Goal: Use online tool/utility

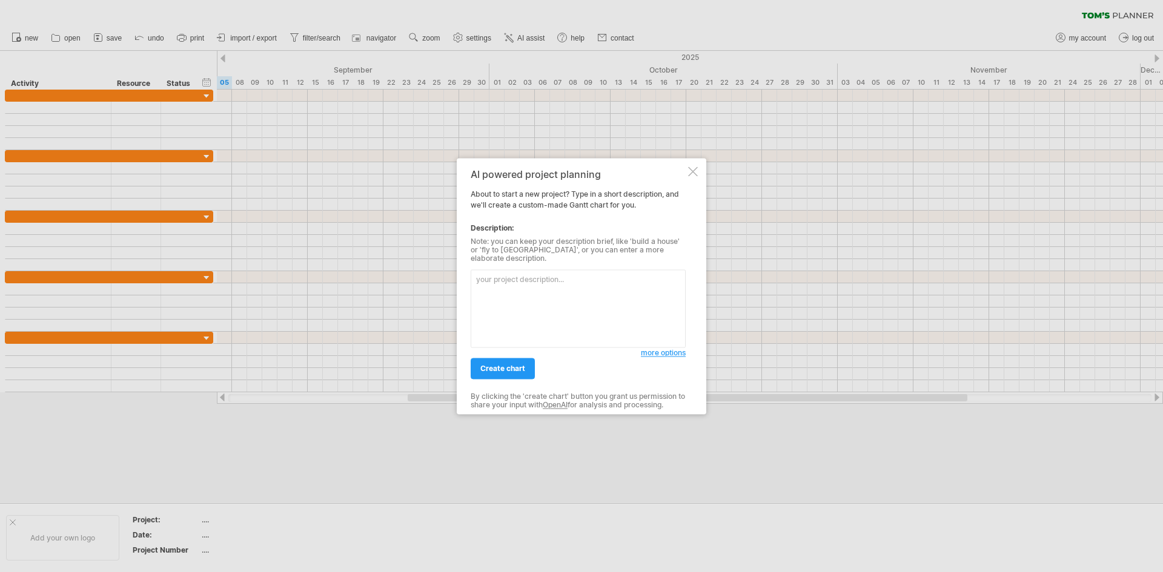
click at [523, 286] on textarea at bounding box center [578, 309] width 215 height 78
click at [549, 291] on textarea at bounding box center [578, 309] width 215 height 78
click at [501, 275] on textarea "3 briefs chosen brief" at bounding box center [578, 309] width 215 height 78
click at [556, 274] on textarea "3 briefs, chosen brief" at bounding box center [578, 309] width 215 height 78
type textarea "3 briefs, chosen brief, questionairee client research, product analysis, addito…"
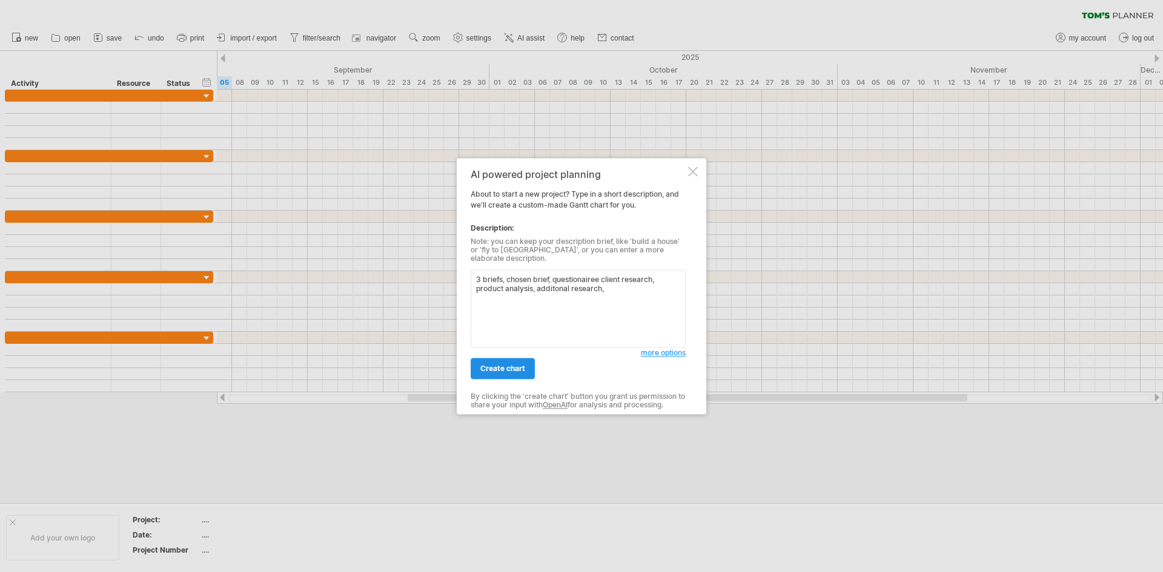
click at [511, 364] on span "create chart" at bounding box center [502, 368] width 45 height 9
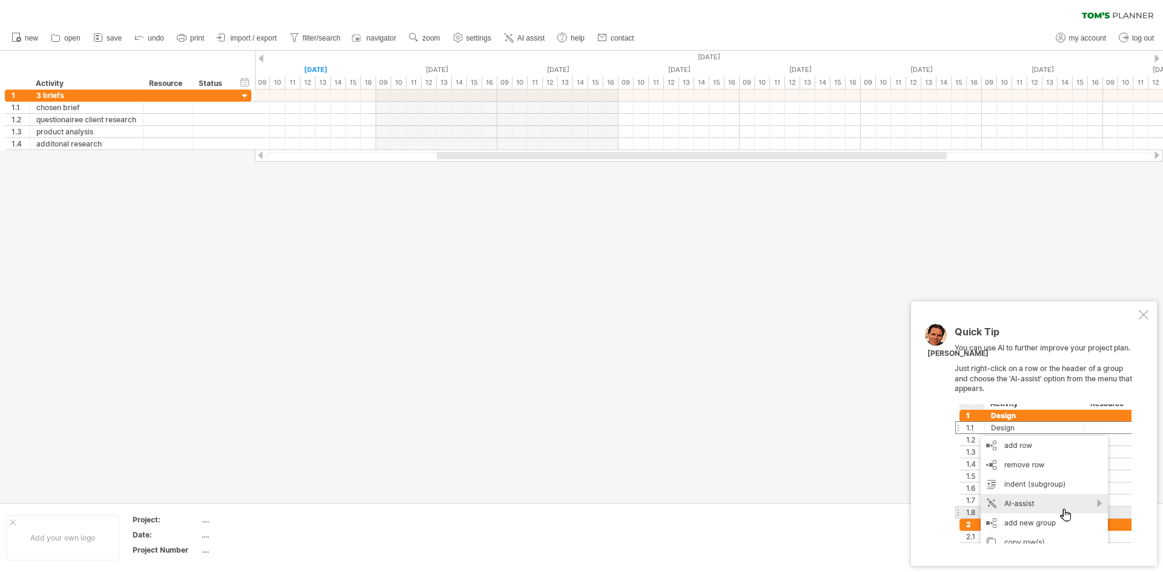
click at [1147, 313] on div at bounding box center [1144, 315] width 10 height 10
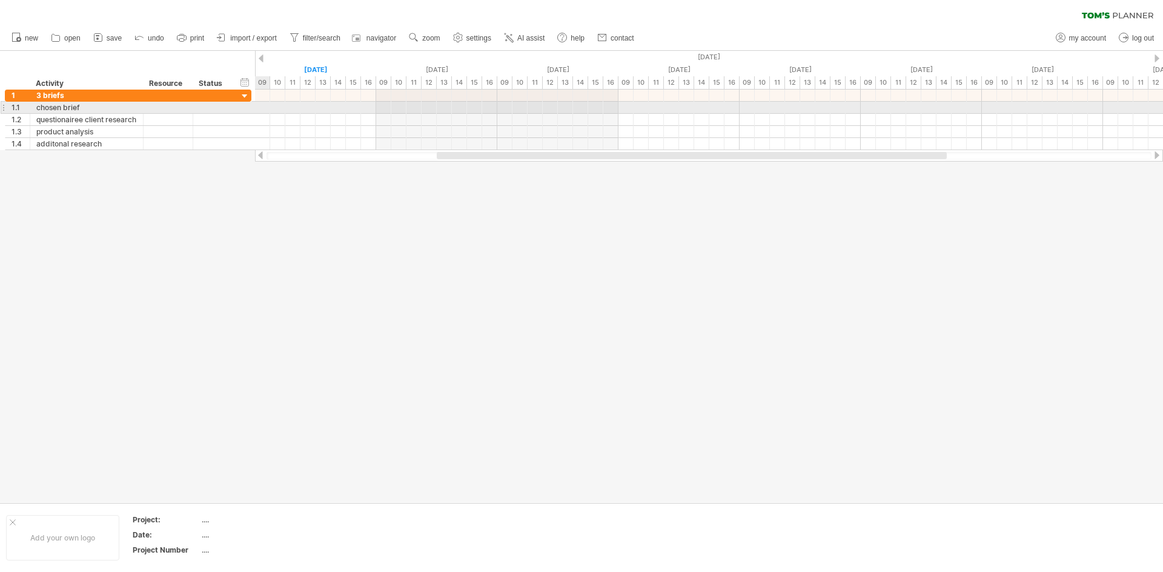
click at [263, 106] on div at bounding box center [709, 108] width 908 height 12
